Goal: Find contact information: Find contact information

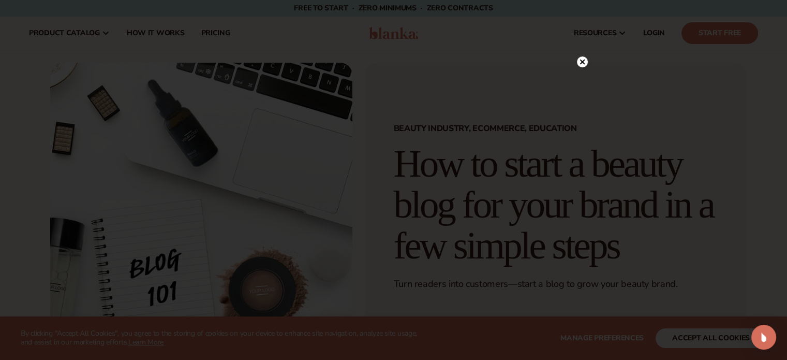
click at [583, 60] on circle at bounding box center [582, 61] width 11 height 11
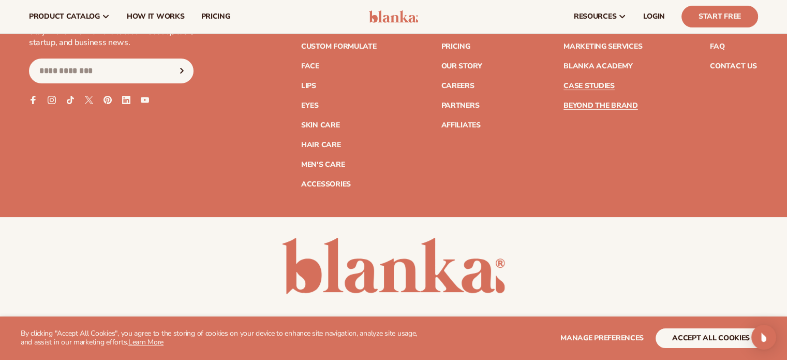
scroll to position [4042, 0]
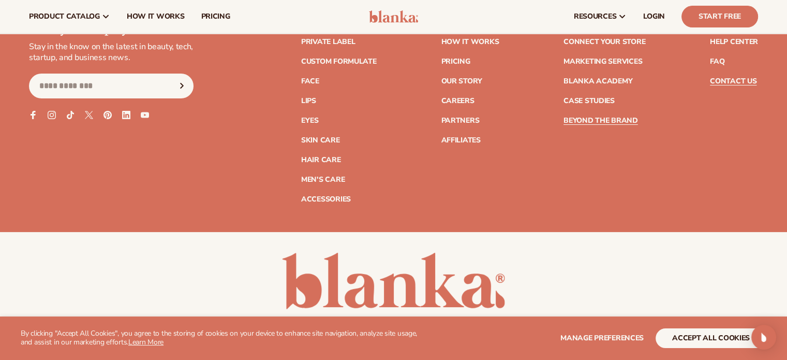
click at [720, 82] on link "Contact Us" at bounding box center [733, 81] width 47 height 7
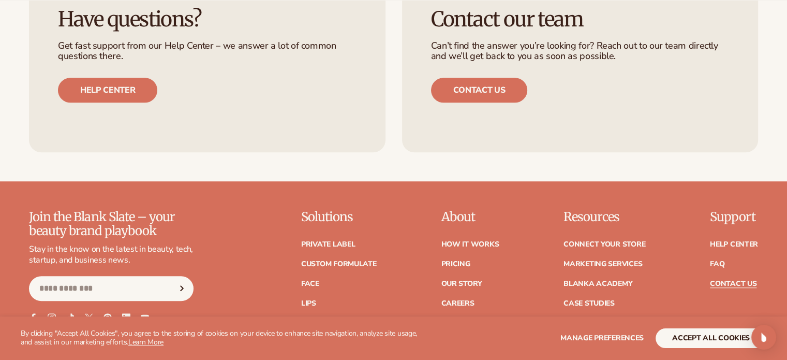
scroll to position [880, 0]
